Goal: Navigation & Orientation: Locate item on page

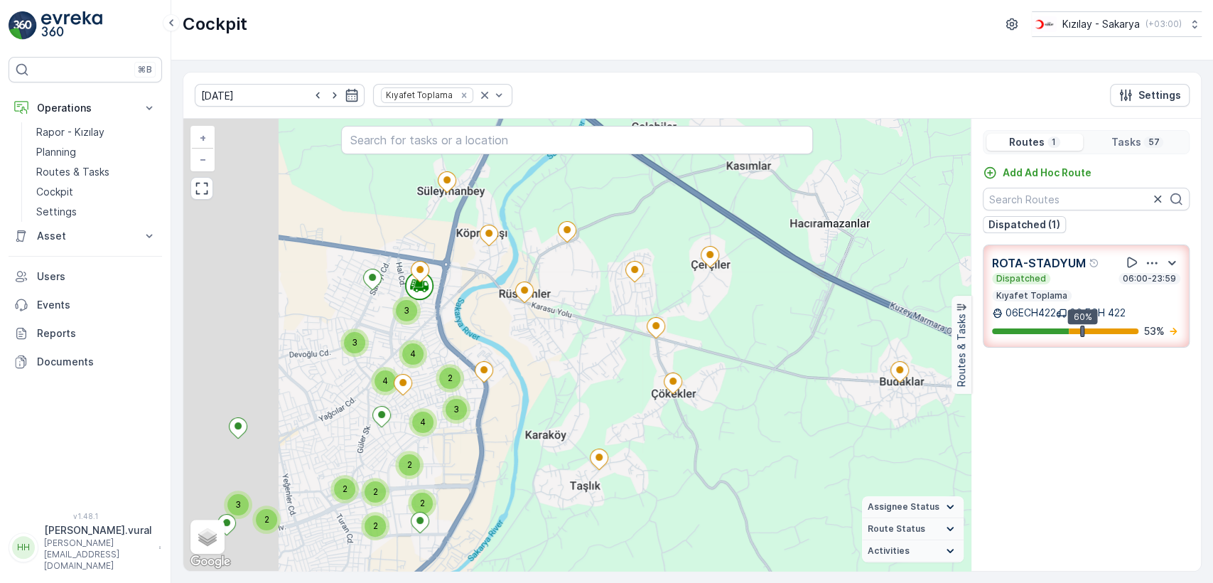
drag, startPoint x: 369, startPoint y: 350, endPoint x: 572, endPoint y: 372, distance: 204.3
click at [633, 399] on div "3 2 3 2 2 2 3 2 3 4 4 2 4 2 + − Satellite Roadmap Terrain Hybrid Leaflet Keyboa…" at bounding box center [576, 345] width 787 height 452
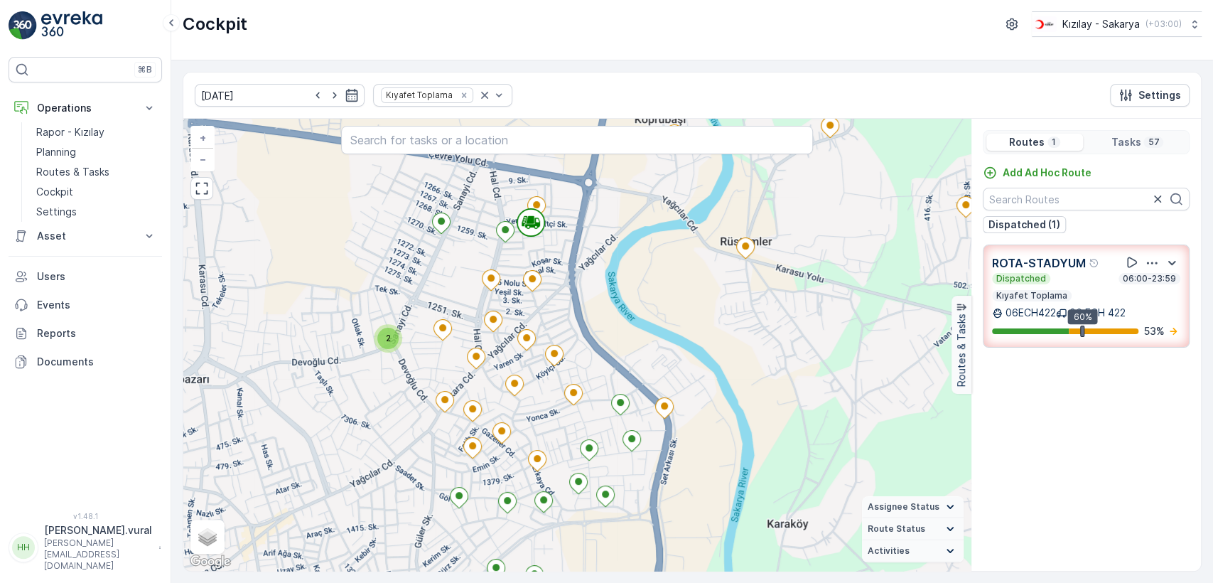
drag, startPoint x: 631, startPoint y: 325, endPoint x: 647, endPoint y: 272, distance: 55.5
click at [647, 272] on div "2 2 2 2 + − Satellite Roadmap Terrain Hybrid Leaflet Keyboard shortcuts Map Dat…" at bounding box center [576, 345] width 787 height 452
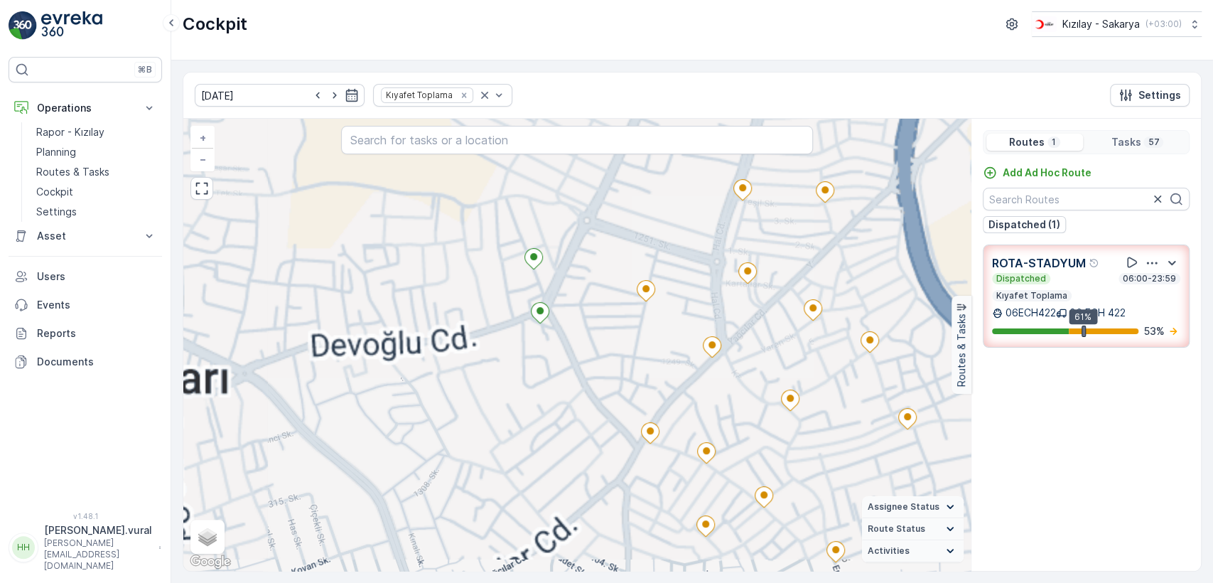
drag, startPoint x: 775, startPoint y: 239, endPoint x: 691, endPoint y: 276, distance: 91.6
click at [691, 276] on div "+ − Satellite Roadmap Terrain Hybrid Leaflet Keyboard shortcuts Map Data Map da…" at bounding box center [576, 345] width 787 height 452
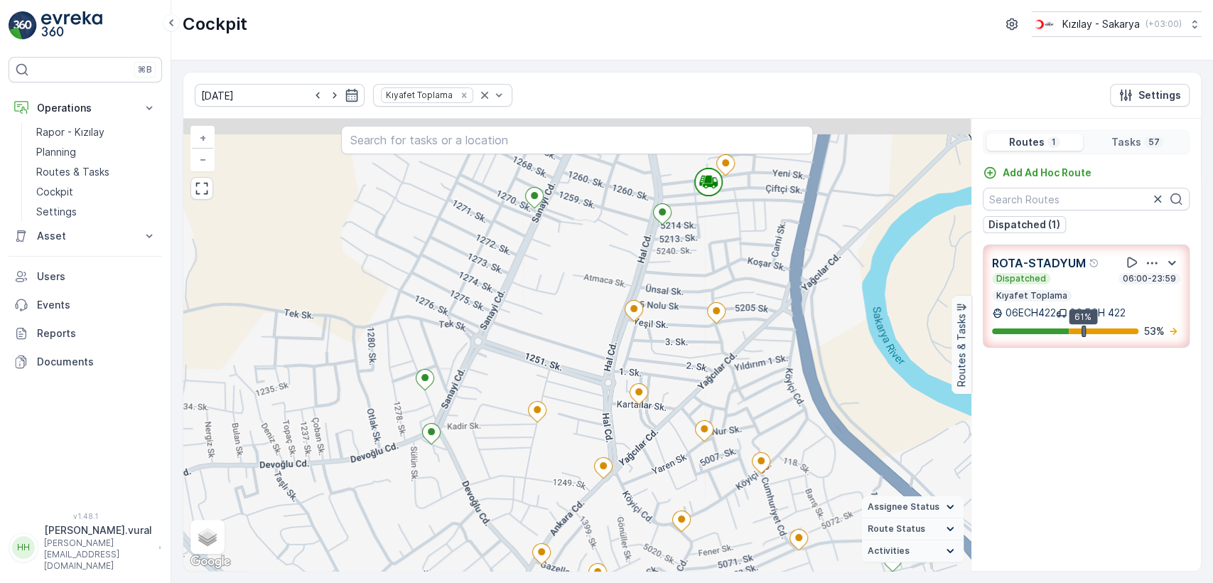
drag, startPoint x: 711, startPoint y: 232, endPoint x: 685, endPoint y: 318, distance: 90.4
click at [686, 318] on div "+ − Satellite Roadmap Terrain Hybrid Leaflet Keyboard shortcuts Map Data Map da…" at bounding box center [576, 345] width 787 height 452
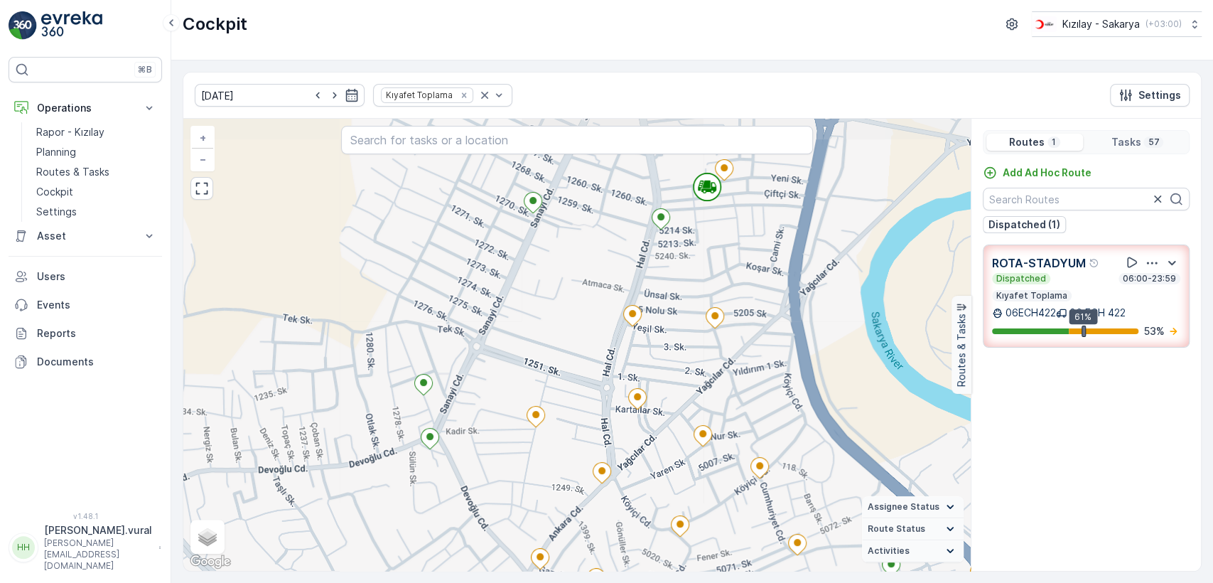
drag, startPoint x: 745, startPoint y: 262, endPoint x: 714, endPoint y: 298, distance: 47.9
click at [714, 298] on div "+ − Satellite Roadmap Terrain Hybrid Leaflet Keyboard shortcuts Map Data Map da…" at bounding box center [576, 345] width 787 height 452
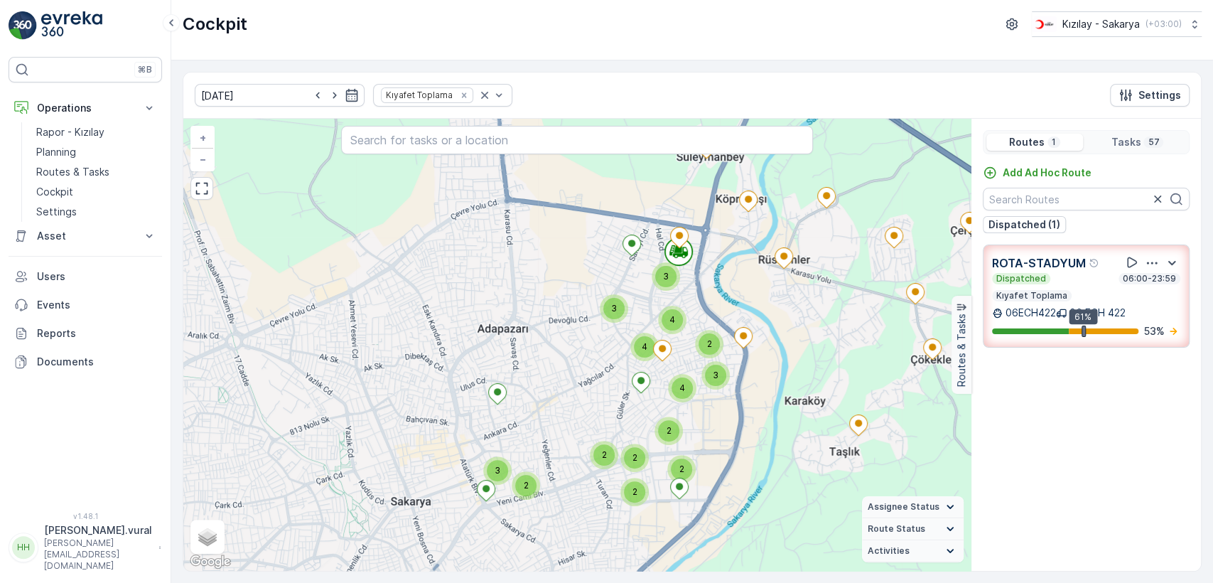
drag, startPoint x: 750, startPoint y: 300, endPoint x: 730, endPoint y: 272, distance: 34.1
click at [731, 273] on div "3 2 3 2 2 2 3 2 3 4 4 2 4 2 + − Satellite Roadmap Terrain Hybrid Leaflet Keyboa…" at bounding box center [576, 345] width 787 height 452
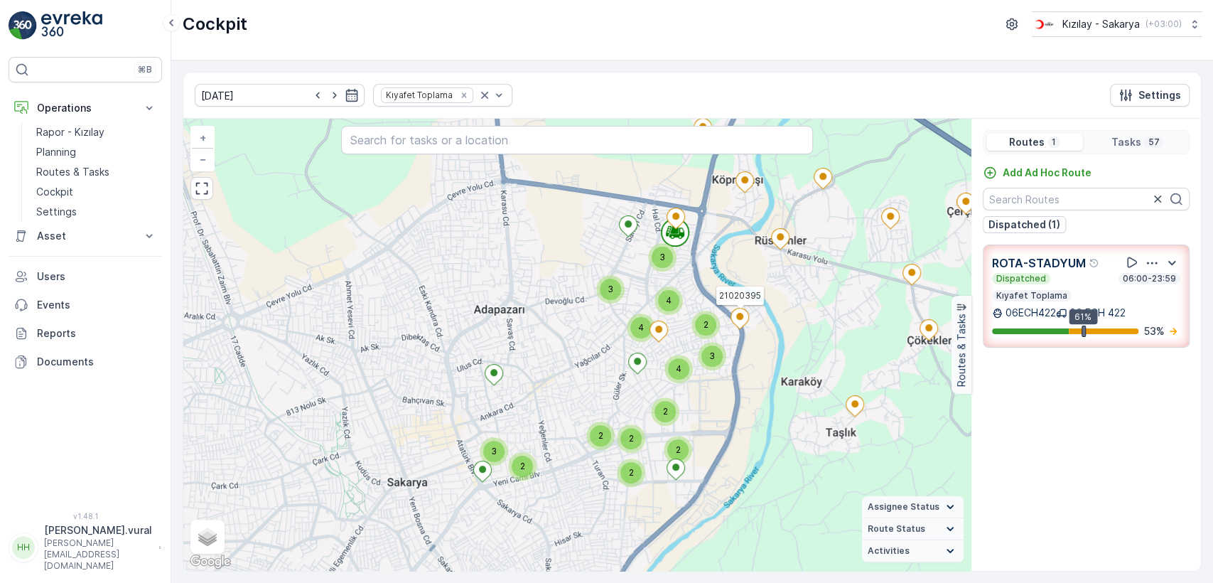
drag, startPoint x: 762, startPoint y: 348, endPoint x: 722, endPoint y: 302, distance: 61.0
click at [730, 308] on icon at bounding box center [739, 318] width 18 height 21
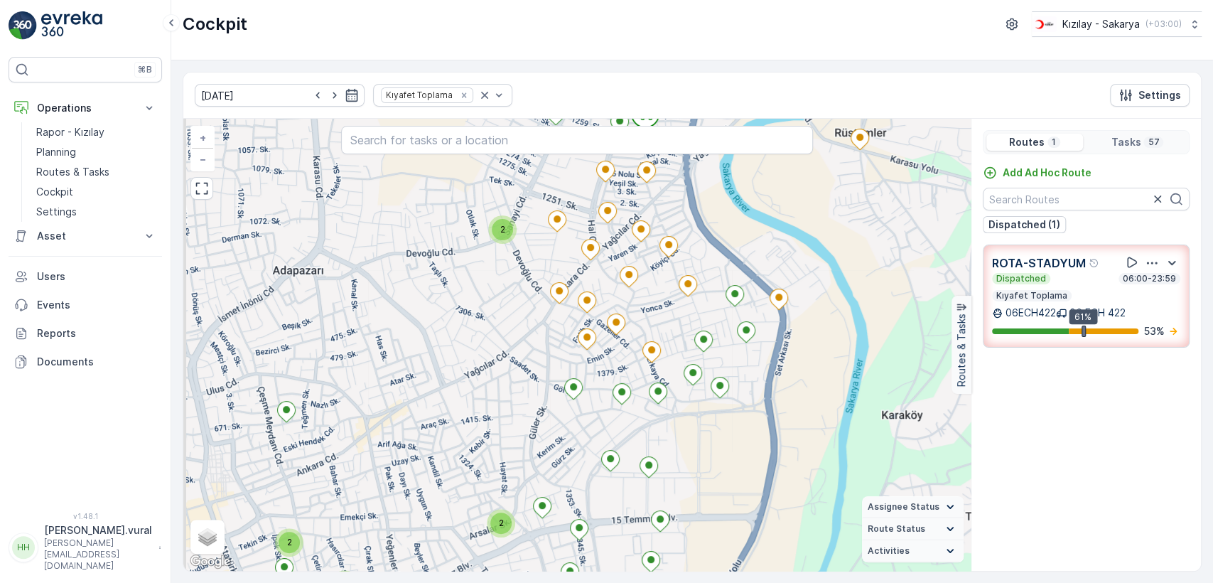
drag, startPoint x: 716, startPoint y: 460, endPoint x: 728, endPoint y: 415, distance: 46.9
click at [728, 415] on div "2 2 2 2 + − Satellite Roadmap Terrain Hybrid Leaflet Keyboard shortcuts Map Dat…" at bounding box center [576, 345] width 787 height 452
